Goal: Information Seeking & Learning: Learn about a topic

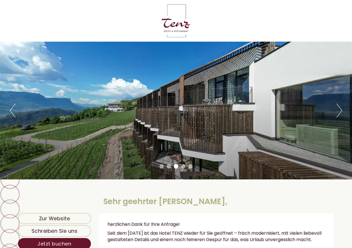
click at [338, 111] on button "Next" at bounding box center [340, 111] width 6 height 14
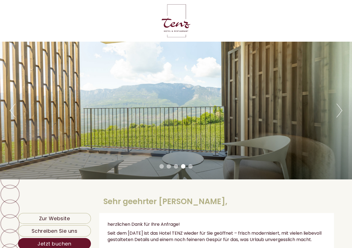
click at [338, 111] on button "Next" at bounding box center [340, 111] width 6 height 14
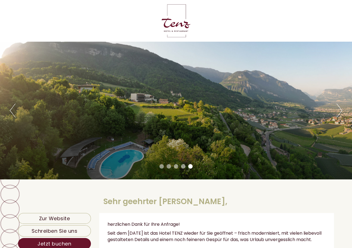
click at [334, 111] on div "Previous Next 1 2 3 4 5" at bounding box center [176, 111] width 352 height 138
click at [342, 111] on div "Previous Next 1 2 3 4 5" at bounding box center [176, 111] width 352 height 138
click at [341, 111] on button "Next" at bounding box center [340, 111] width 6 height 14
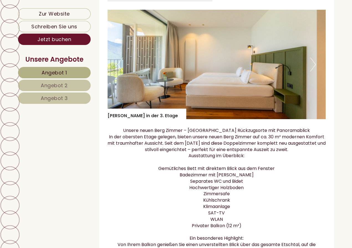
scroll to position [380, 0]
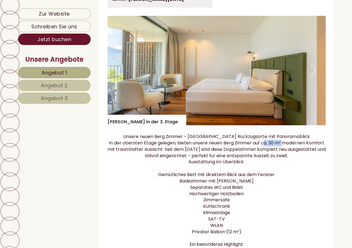
drag, startPoint x: 264, startPoint y: 150, endPoint x: 285, endPoint y: 148, distance: 21.2
click at [285, 148] on p "Unsere neuen Berg Zimmer – Kuschelige Rückzugsorte mit Panoramablick In der obe…" at bounding box center [217, 206] width 219 height 146
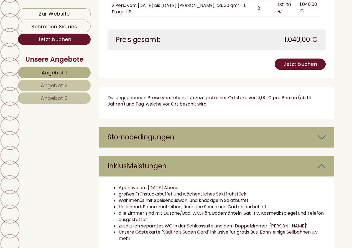
scroll to position [1521, 0]
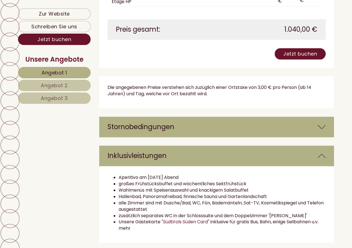
click at [321, 122] on icon at bounding box center [322, 126] width 8 height 9
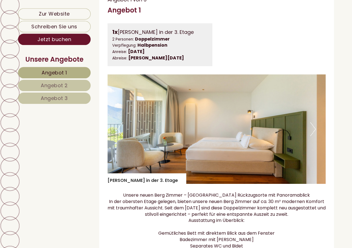
scroll to position [293, 0]
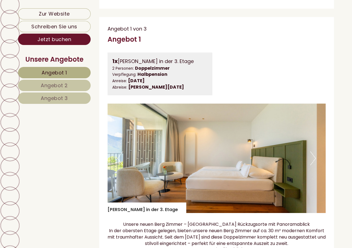
click at [43, 82] on span "Angebot 2" at bounding box center [54, 85] width 27 height 7
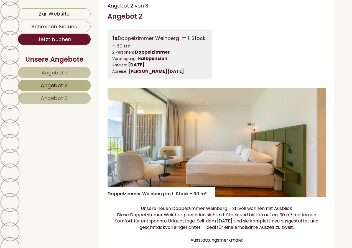
click at [53, 97] on span "Angebot 3" at bounding box center [54, 98] width 27 height 7
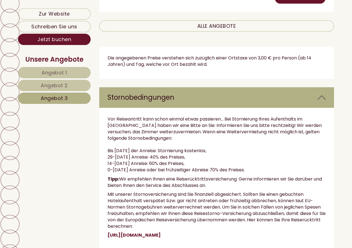
scroll to position [667, 0]
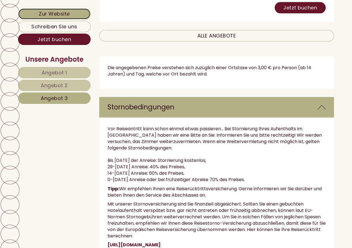
click at [57, 11] on link "Zur Website" at bounding box center [54, 13] width 73 height 11
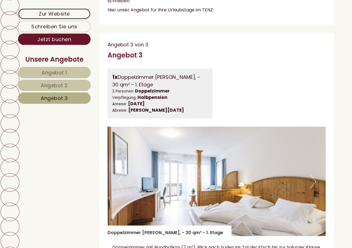
scroll to position [257, 0]
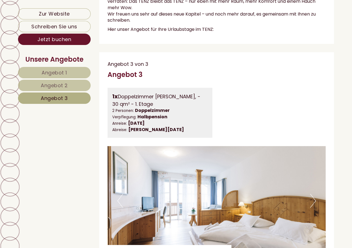
click at [296, 68] on div "Angebot 3 von 3" at bounding box center [217, 64] width 219 height 7
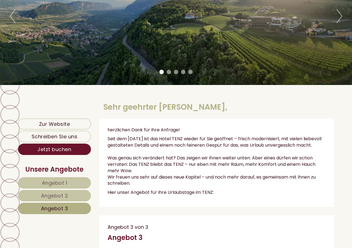
scroll to position [117, 0]
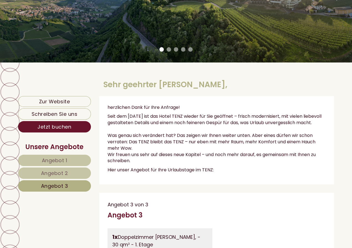
click at [63, 159] on span "Angebot 1" at bounding box center [55, 160] width 26 height 7
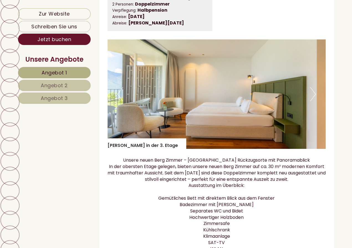
scroll to position [345, 0]
